Goal: Transaction & Acquisition: Purchase product/service

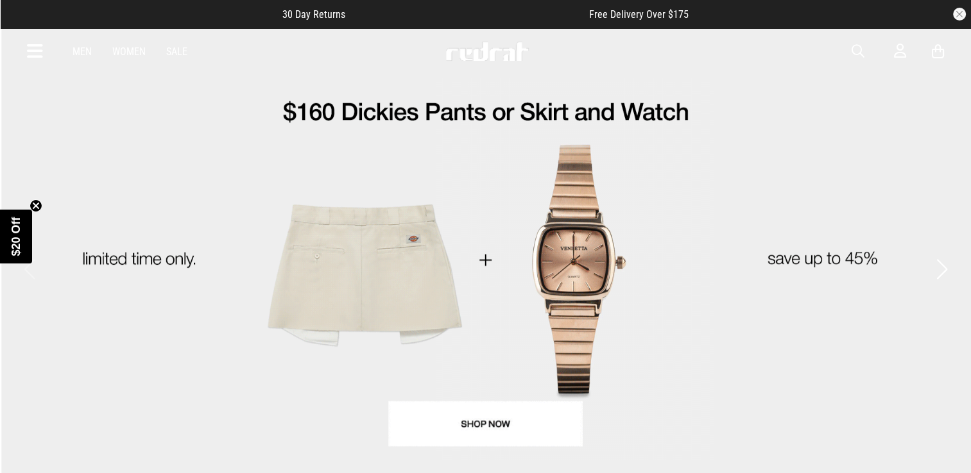
click at [332, 212] on link "1 / 4" at bounding box center [485, 257] width 971 height 461
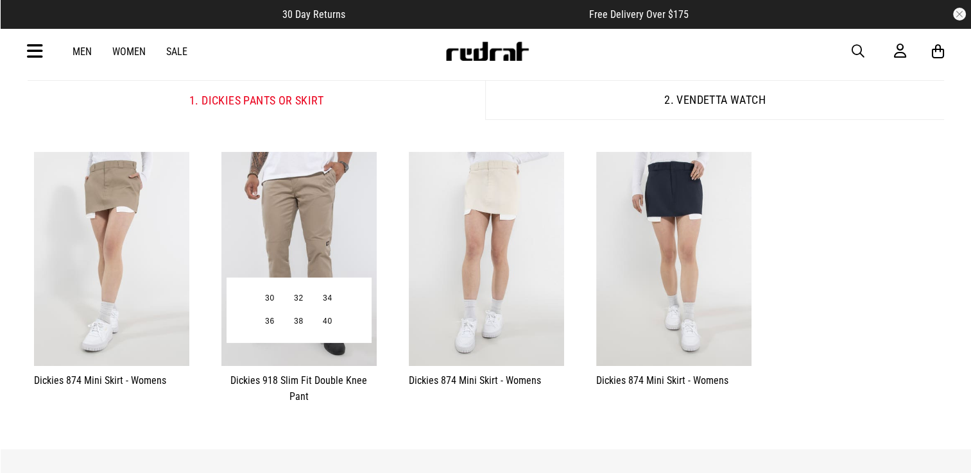
scroll to position [218, 0]
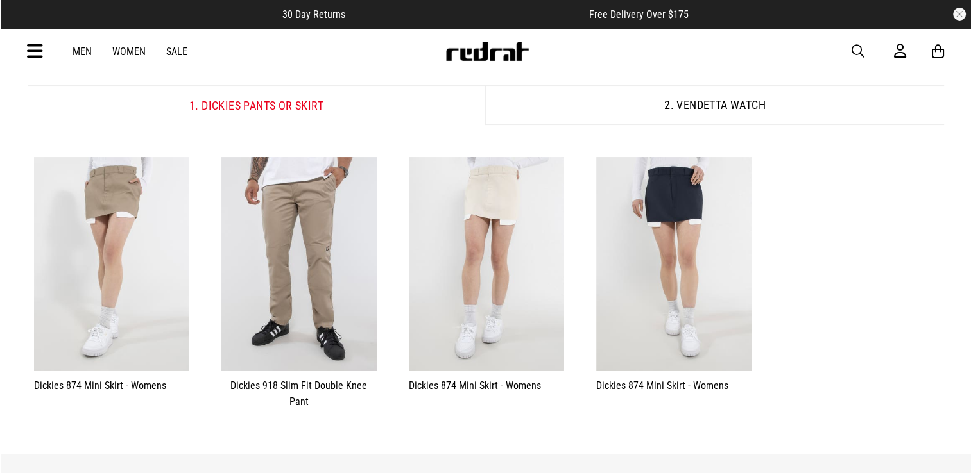
click at [42, 54] on div "Men Women Sale Sign in New Back Footwear Back Mens Back Womens Back Youth & Kid…" at bounding box center [485, 51] width 937 height 46
click at [80, 50] on link "Men" at bounding box center [81, 52] width 19 height 12
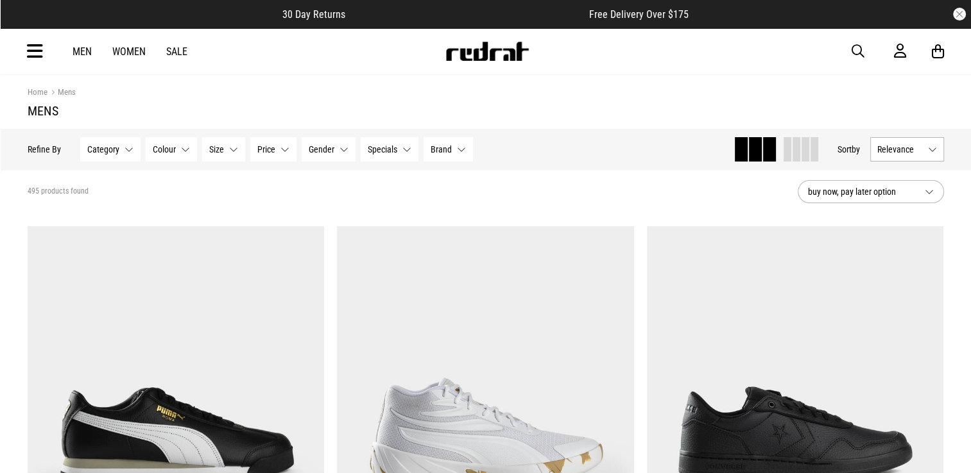
click at [182, 57] on link "Sale" at bounding box center [176, 52] width 21 height 12
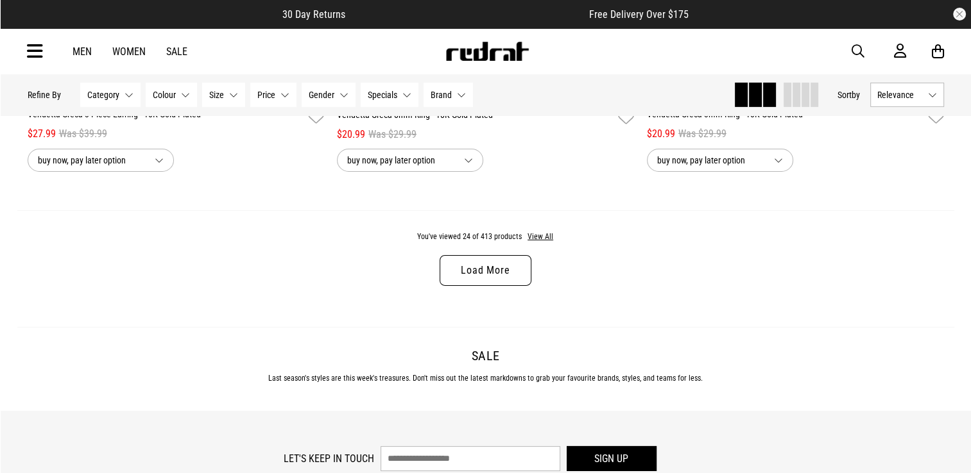
scroll to position [4123, 0]
click at [466, 284] on link "Load More" at bounding box center [484, 268] width 91 height 31
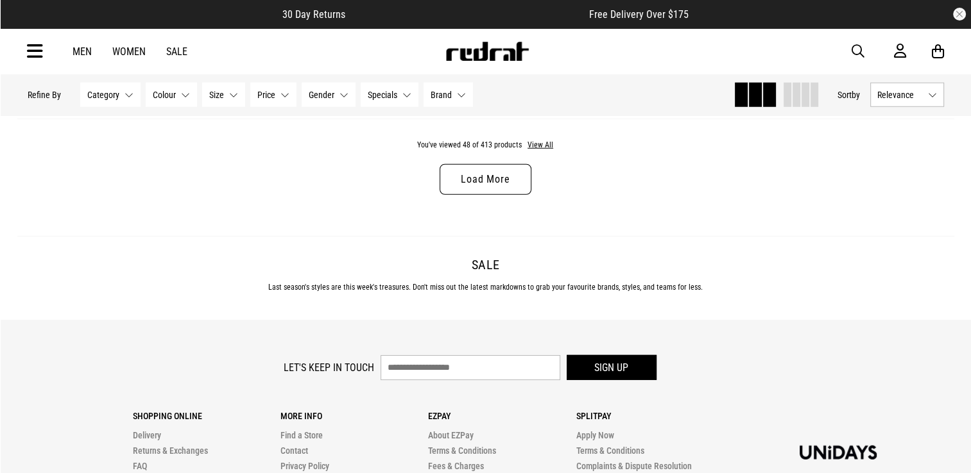
scroll to position [8309, 0]
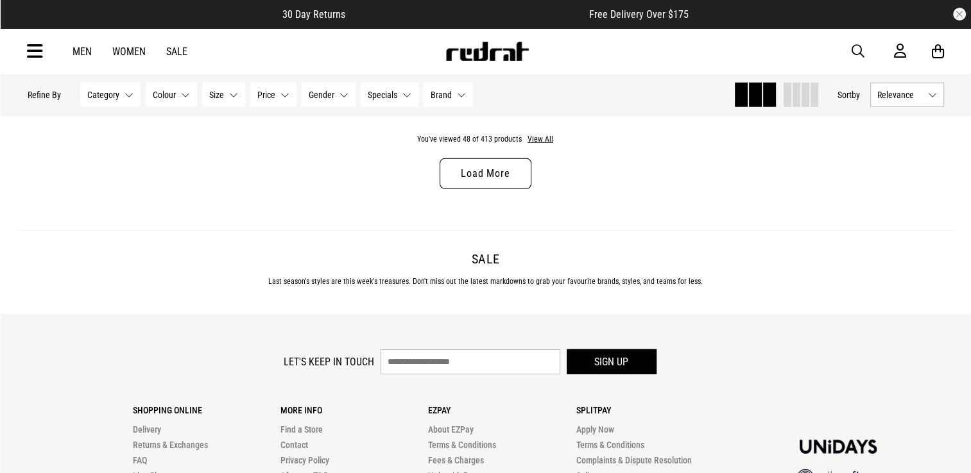
click at [502, 173] on link "Load More" at bounding box center [484, 173] width 91 height 31
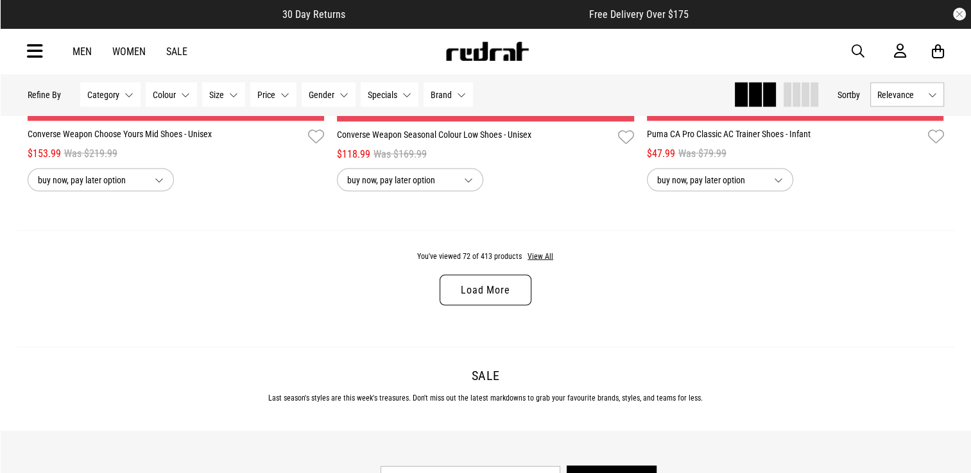
scroll to position [12284, 0]
click at [472, 299] on link "Load More" at bounding box center [484, 290] width 91 height 31
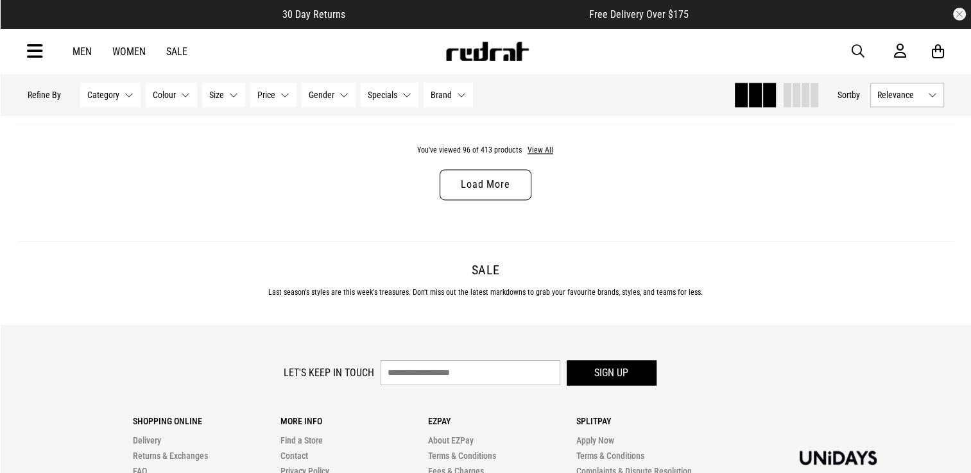
scroll to position [16474, 0]
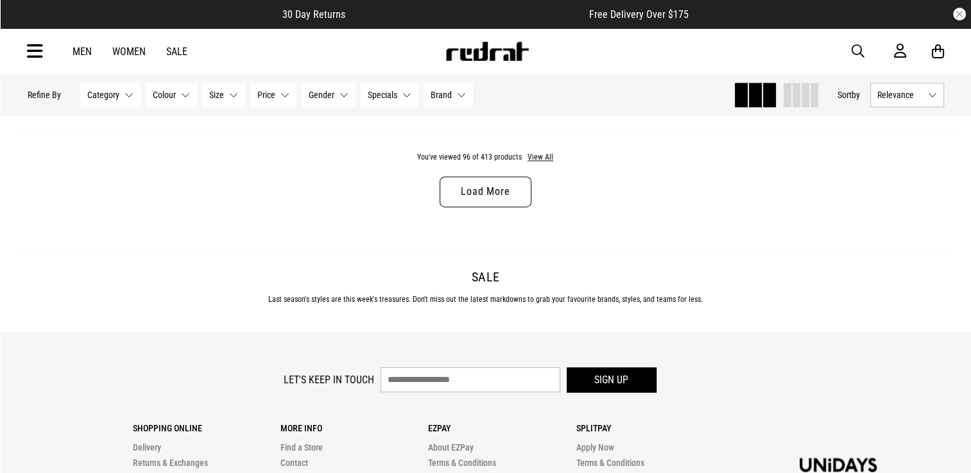
click at [471, 203] on link "Load More" at bounding box center [484, 191] width 91 height 31
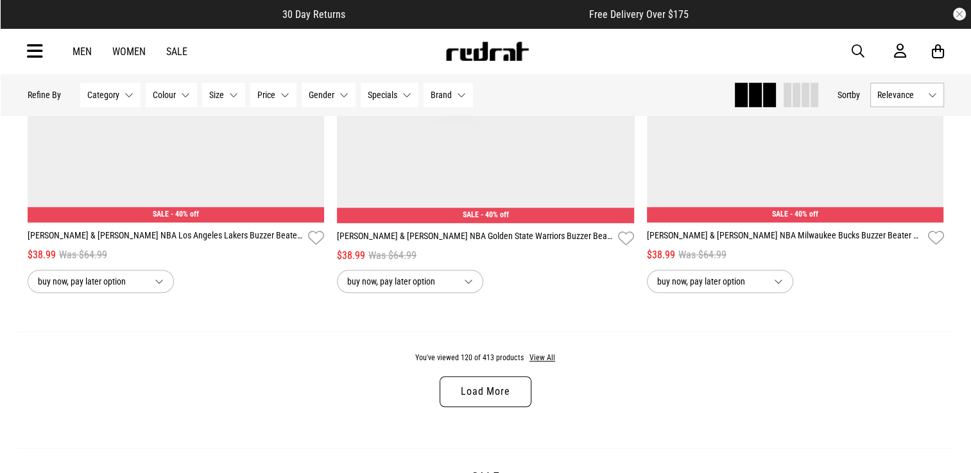
scroll to position [20366, 0]
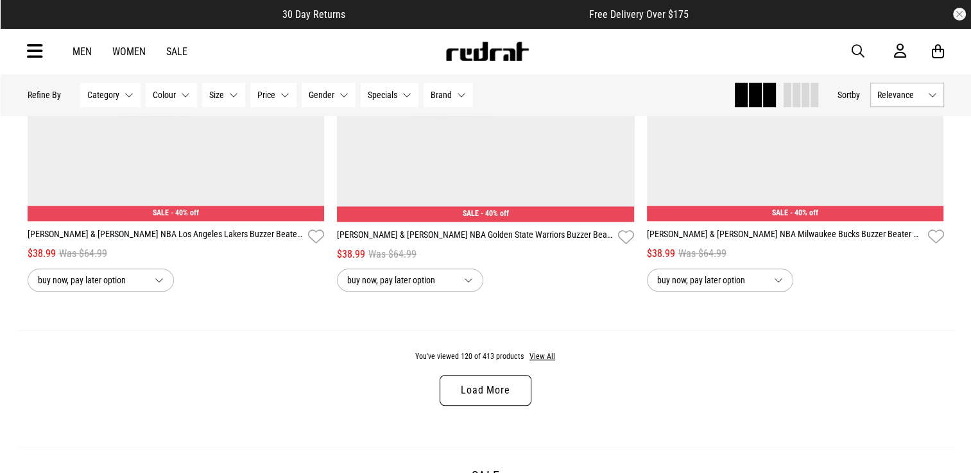
click at [488, 406] on link "Load More" at bounding box center [484, 390] width 91 height 31
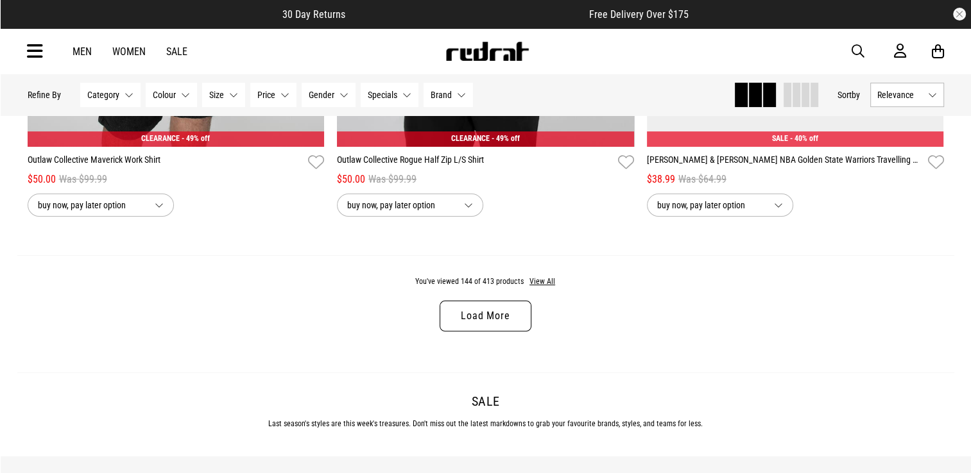
scroll to position [24535, 0]
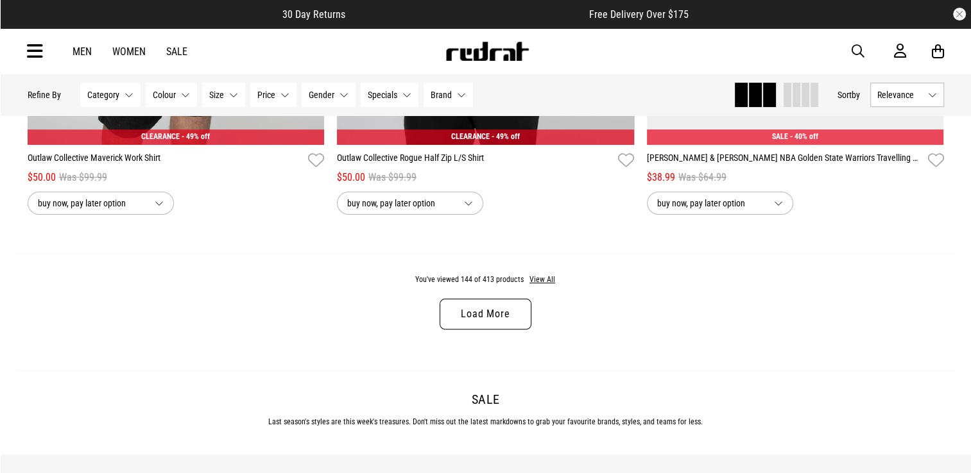
click at [498, 330] on link "Load More" at bounding box center [484, 314] width 91 height 31
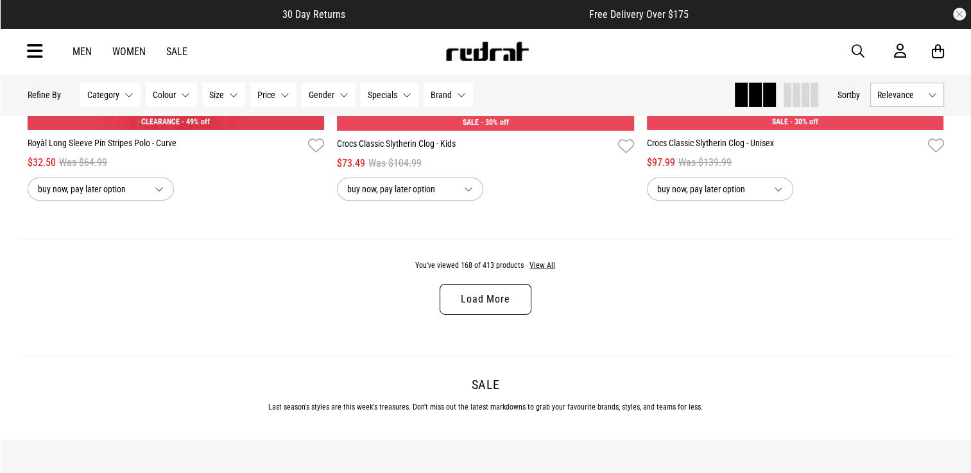
scroll to position [28641, 0]
click at [498, 314] on link "Load More" at bounding box center [484, 299] width 91 height 31
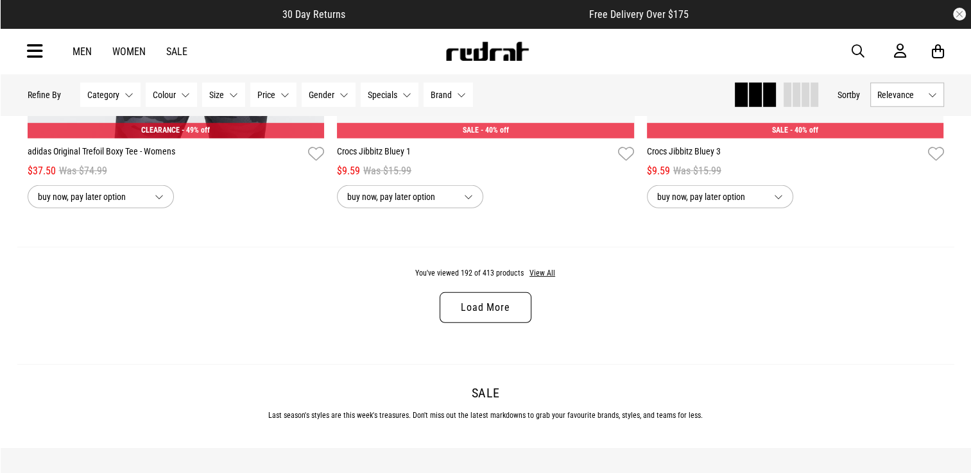
scroll to position [32726, 0]
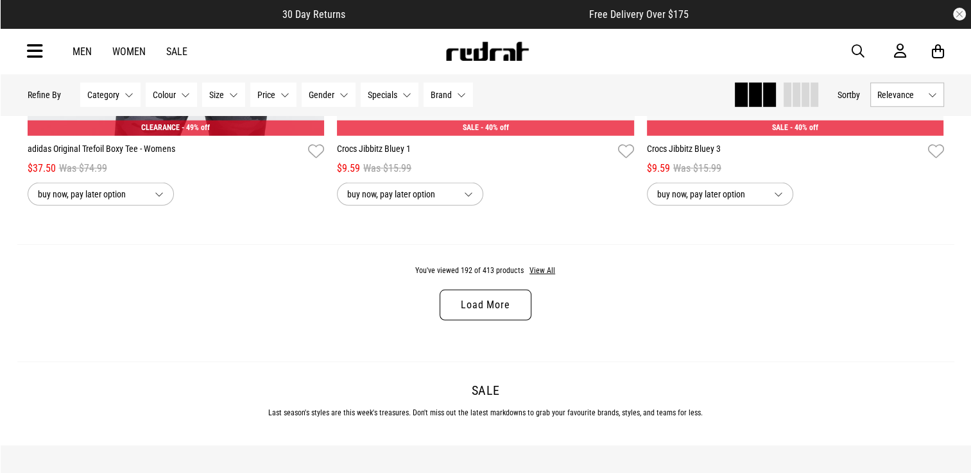
click at [498, 321] on link "Load More" at bounding box center [484, 305] width 91 height 31
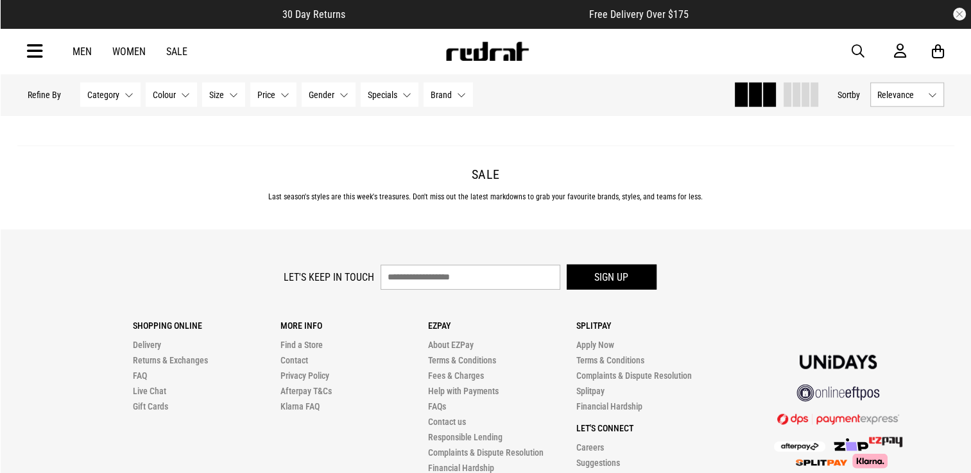
scroll to position [36976, 0]
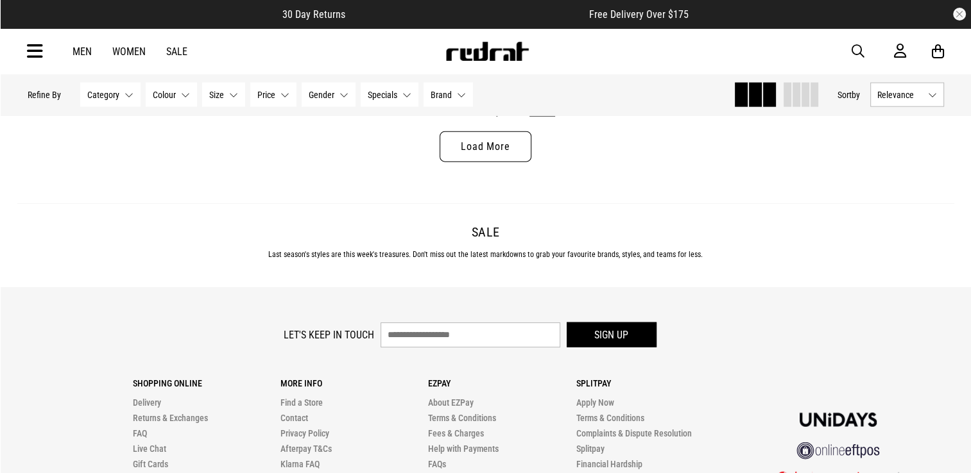
click at [502, 162] on link "Load More" at bounding box center [484, 147] width 91 height 31
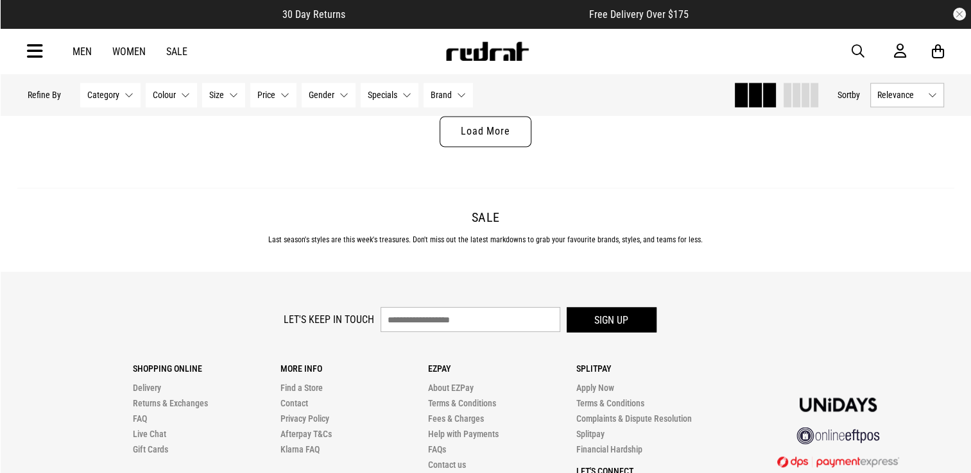
scroll to position [41084, 0]
drag, startPoint x: 502, startPoint y: 189, endPoint x: 487, endPoint y: 183, distance: 16.1
click at [487, 146] on link "Load More" at bounding box center [484, 130] width 91 height 31
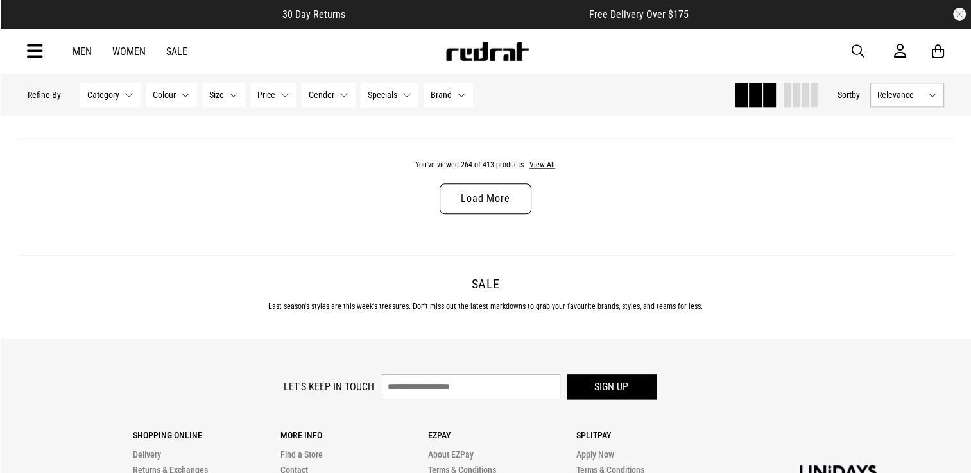
scroll to position [45106, 0]
click at [488, 215] on link "Load More" at bounding box center [484, 199] width 91 height 31
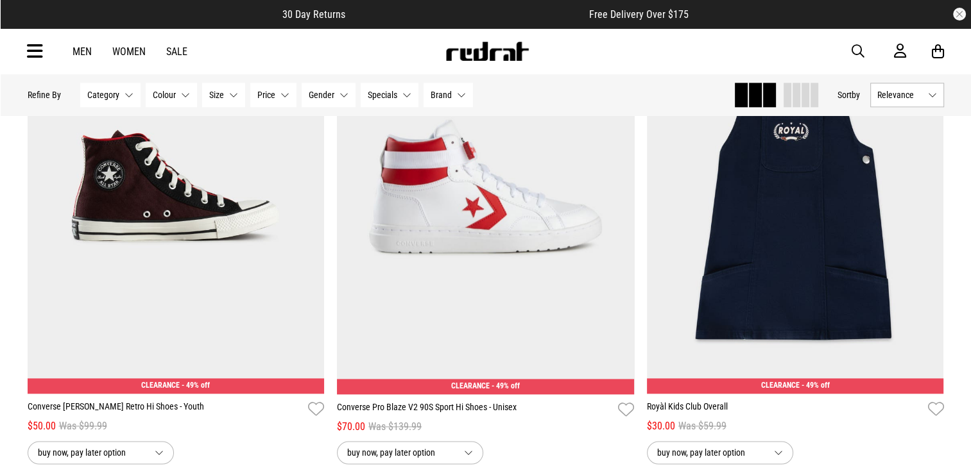
scroll to position [45253, 0]
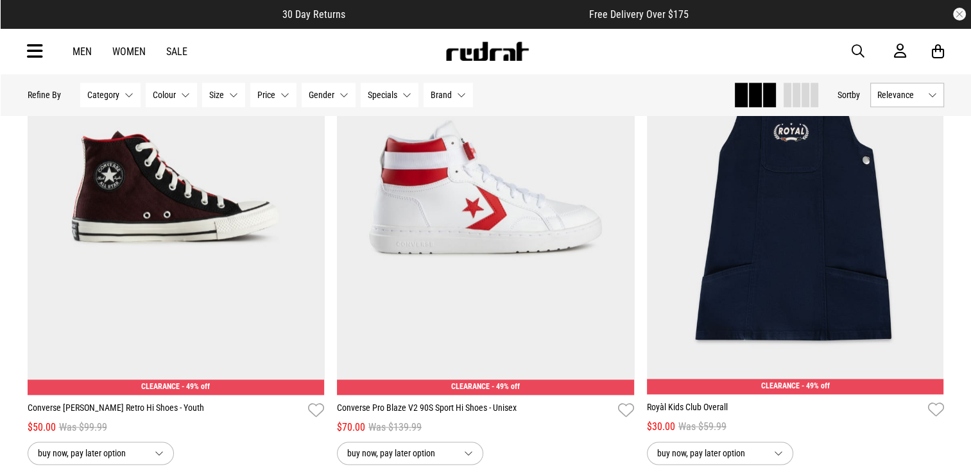
click at [400, 91] on button "Specials None selected" at bounding box center [390, 95] width 58 height 24
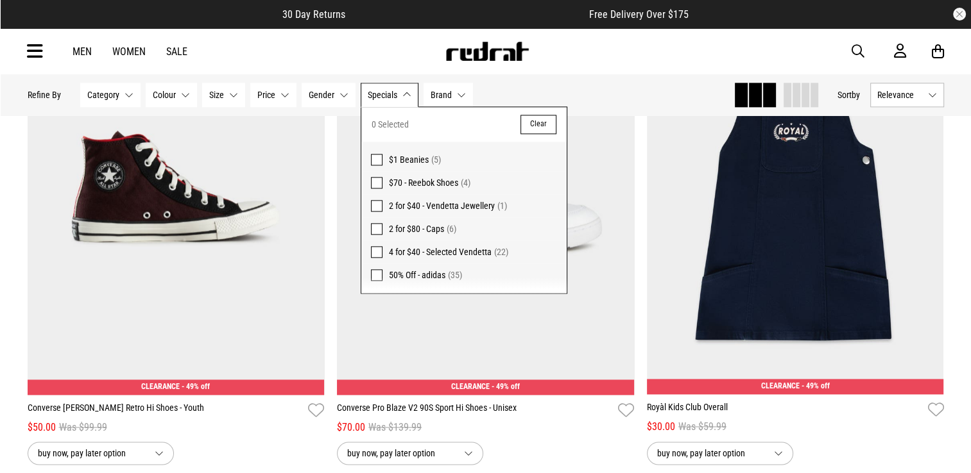
click at [229, 106] on button "Size None selected" at bounding box center [223, 95] width 43 height 24
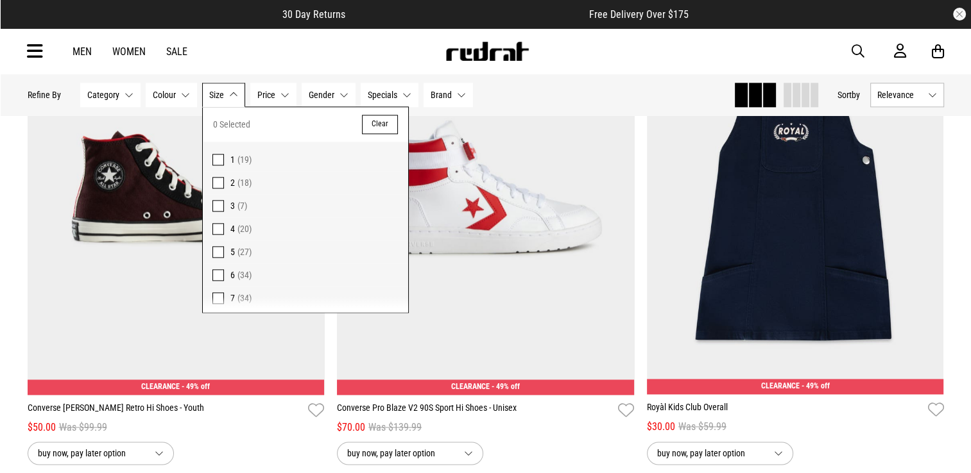
click at [187, 94] on button "Colour None selected" at bounding box center [171, 95] width 51 height 24
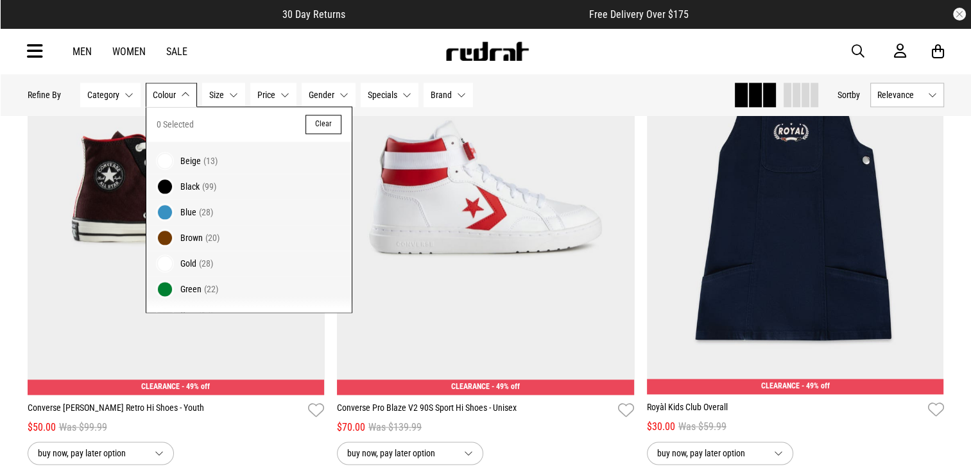
click at [128, 91] on button "Category None selected" at bounding box center [110, 95] width 60 height 24
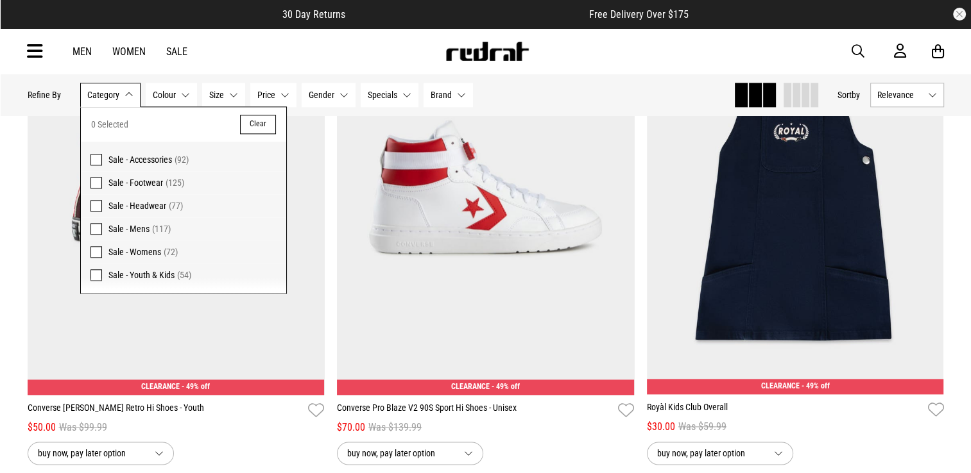
click at [95, 157] on span at bounding box center [96, 160] width 12 height 12
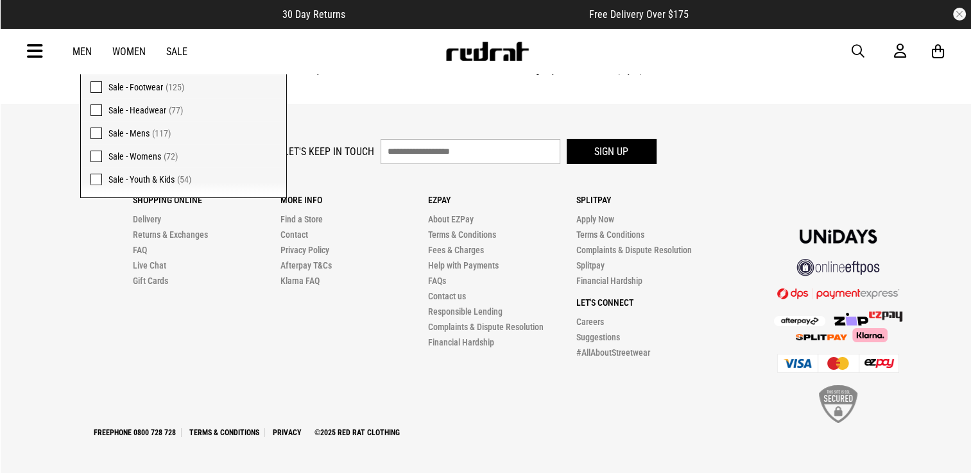
scroll to position [4432, 0]
click at [121, 254] on div "Shopping Online Delivery Returns & Exchanges FAQ Live Chat Gift Cards More Info…" at bounding box center [486, 298] width 916 height 255
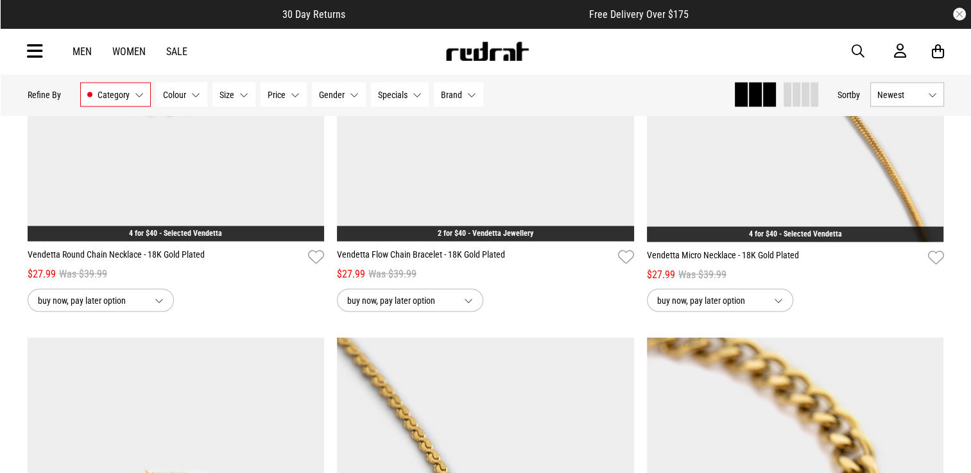
scroll to position [2435, 0]
